Goal: Find specific page/section: Find specific page/section

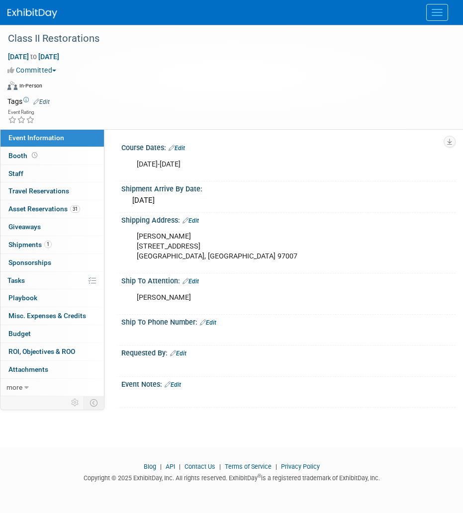
click at [188, 92] on div "Virtual In-Person Hybrid <img src="[URL][DOMAIN_NAME]" style="width: 22px; heig…" at bounding box center [228, 87] width 443 height 15
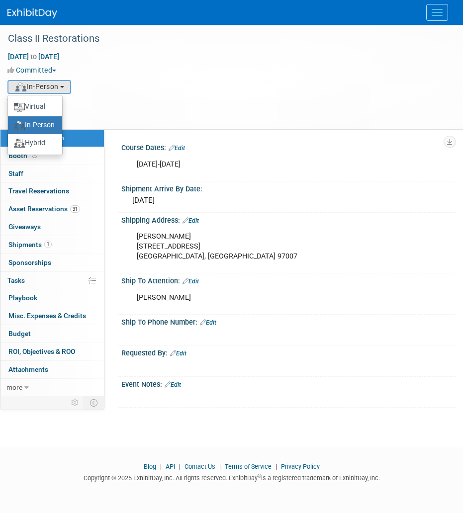
click at [50, 8] on img at bounding box center [32, 13] width 50 height 10
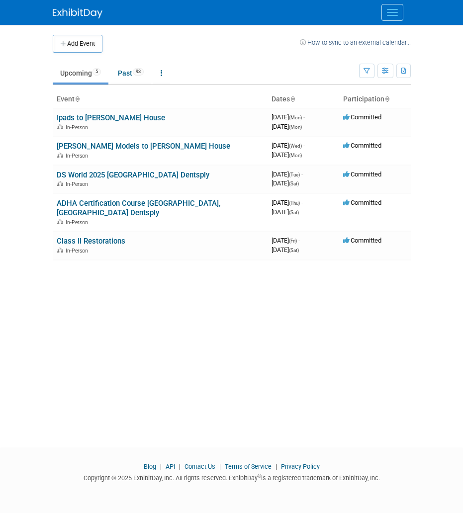
click at [386, 11] on button "Menu" at bounding box center [392, 12] width 22 height 17
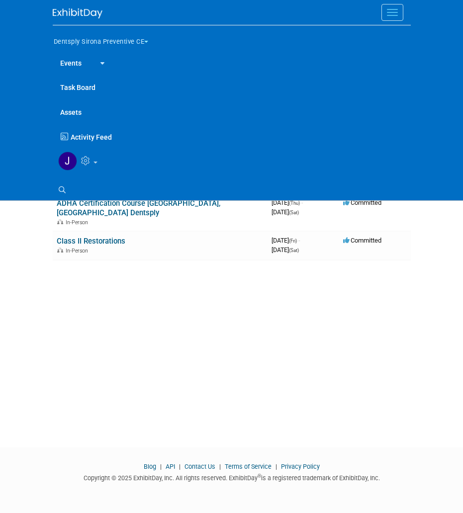
click at [98, 37] on button "Dentsply Sirona Preventive CE" at bounding box center [107, 39] width 108 height 21
